Goal: Task Accomplishment & Management: Use online tool/utility

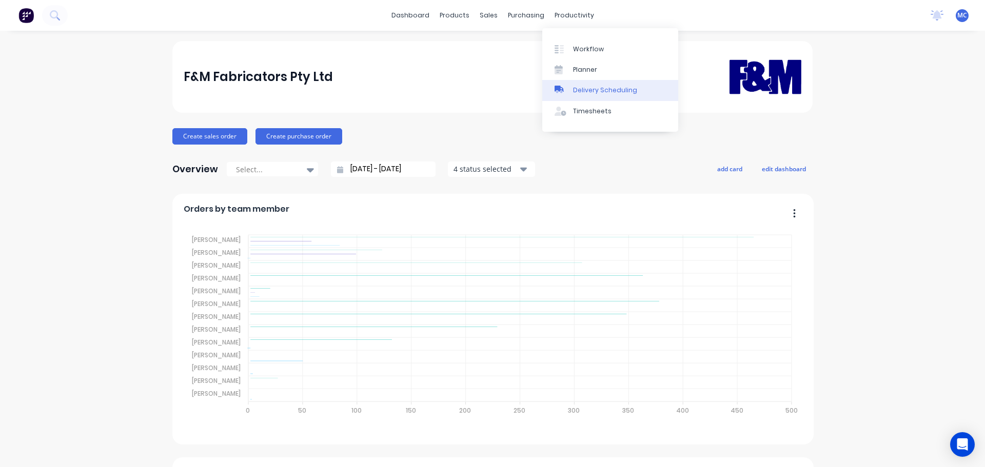
click at [597, 96] on link "Delivery Scheduling" at bounding box center [610, 90] width 136 height 21
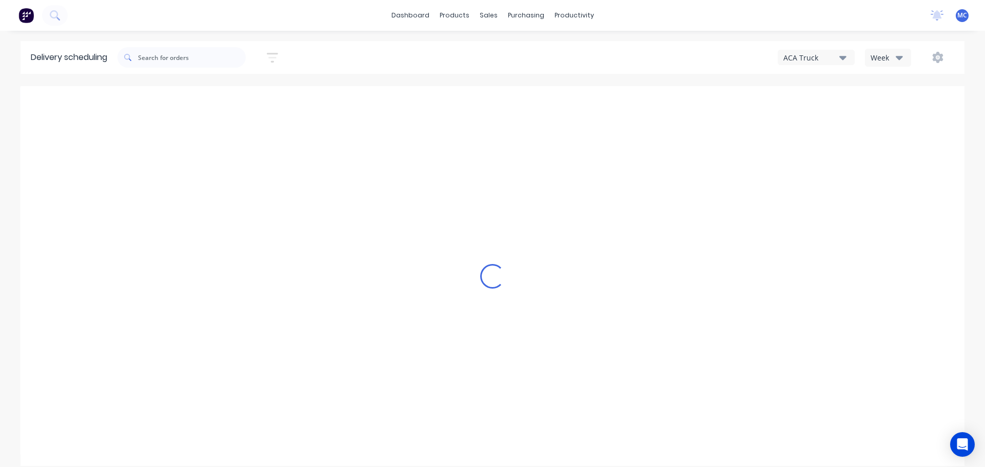
click at [275, 55] on icon "button" at bounding box center [272, 57] width 11 height 13
click at [217, 98] on input at bounding box center [224, 96] width 95 height 15
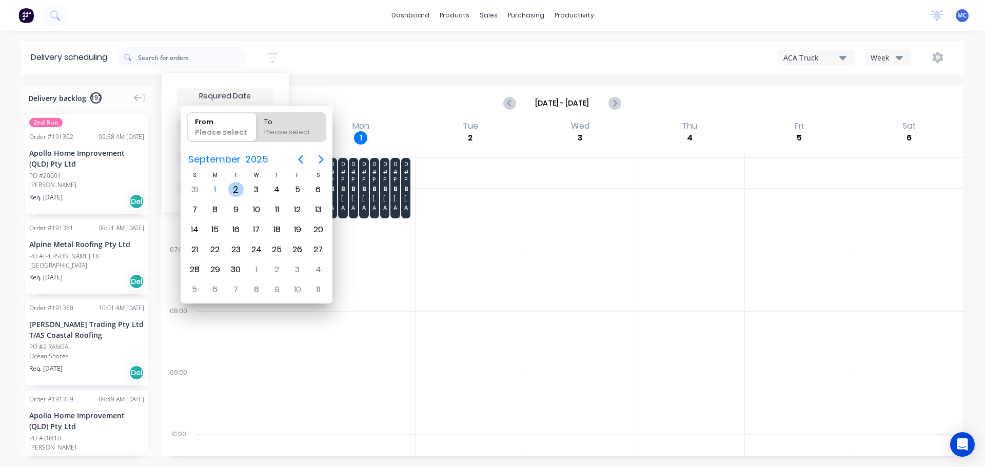
click at [234, 187] on div "2" at bounding box center [235, 189] width 15 height 15
type input "[DATE]"
radio input "false"
radio input "true"
click at [239, 188] on div "2" at bounding box center [235, 189] width 15 height 15
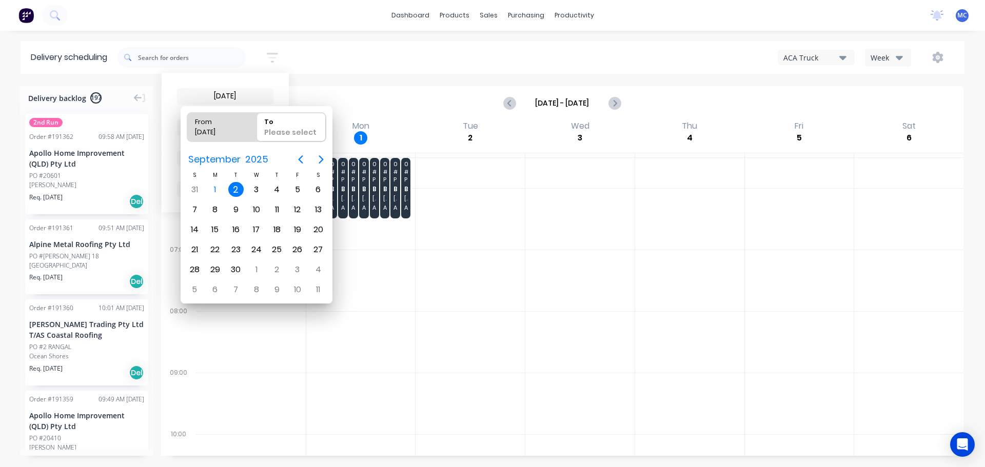
type input "[DATE] - [DATE]"
